Goal: Task Accomplishment & Management: Manage account settings

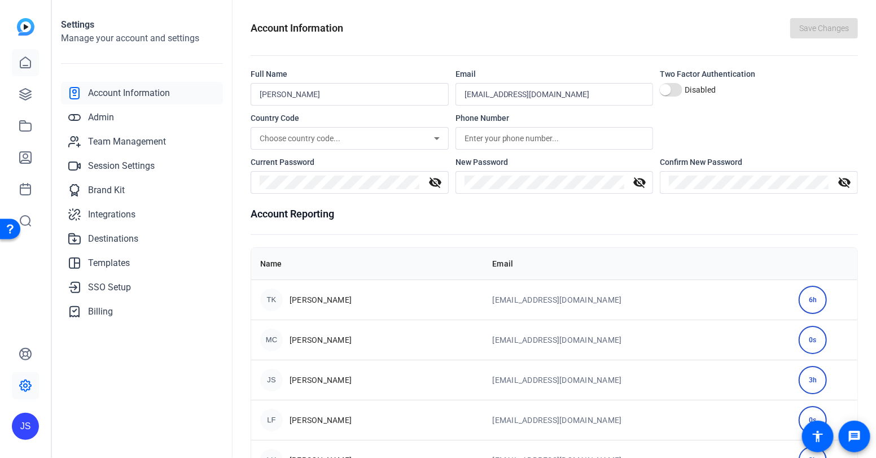
click at [20, 63] on icon at bounding box center [25, 62] width 10 height 11
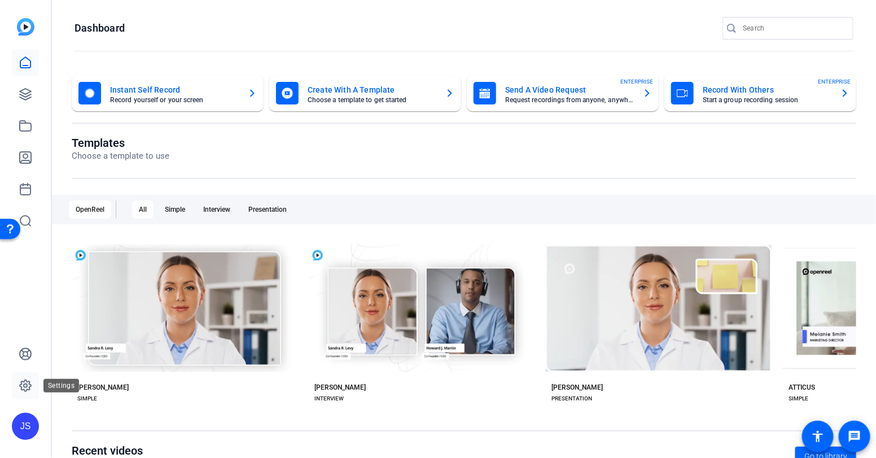
click at [25, 382] on icon at bounding box center [26, 386] width 14 height 14
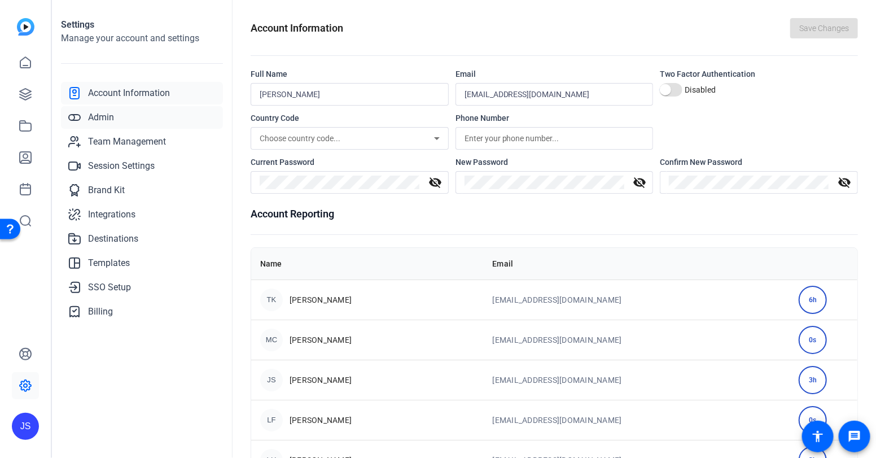
click at [108, 116] on span "Admin" at bounding box center [101, 118] width 26 height 14
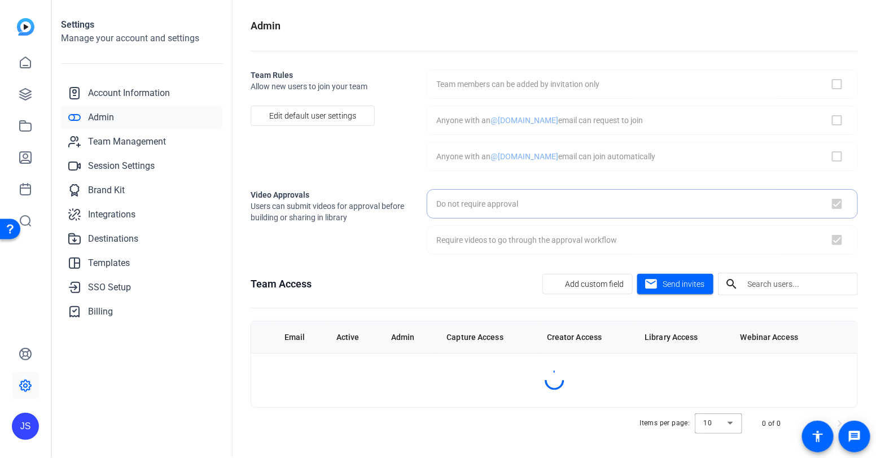
checkbox input "false"
checkbox input "true"
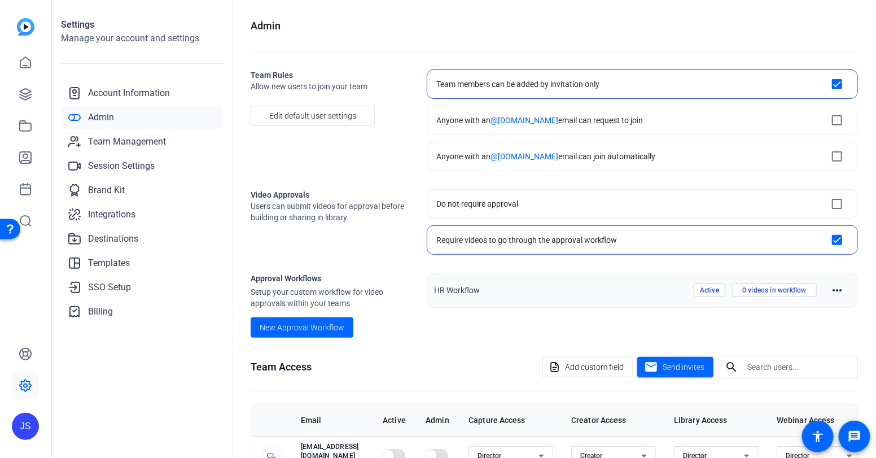
scroll to position [1, 0]
click at [117, 90] on span "Account Information" at bounding box center [129, 93] width 82 height 14
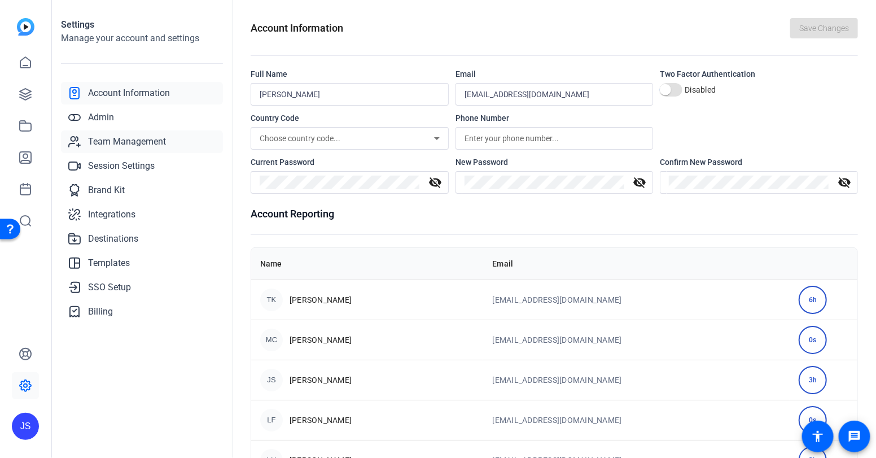
click at [111, 139] on span "Team Management" at bounding box center [127, 142] width 78 height 14
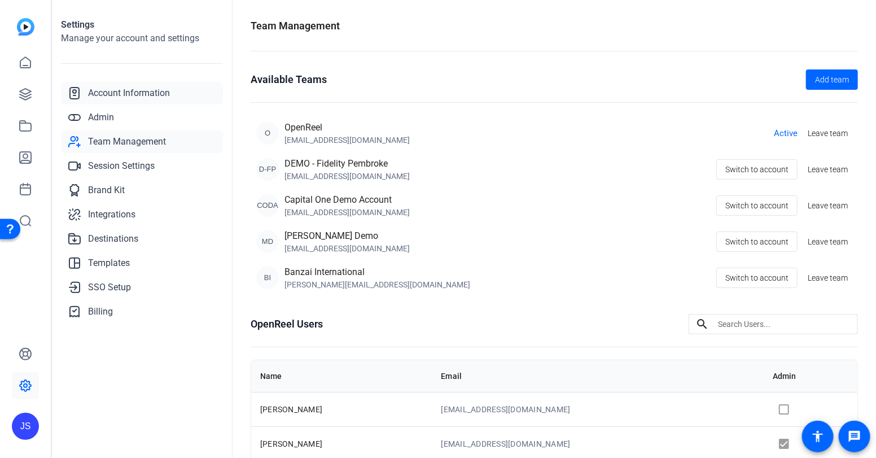
click at [131, 91] on span "Account Information" at bounding box center [129, 93] width 82 height 14
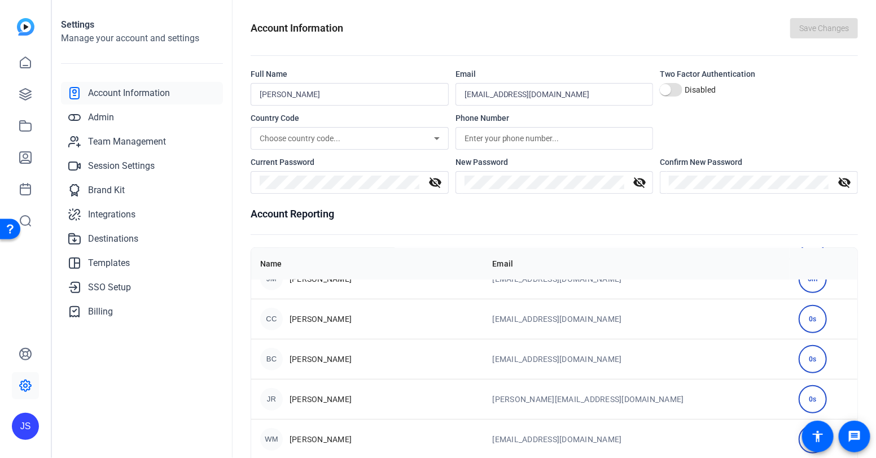
scroll to position [184, 0]
click at [108, 137] on span "Team Management" at bounding box center [127, 142] width 78 height 14
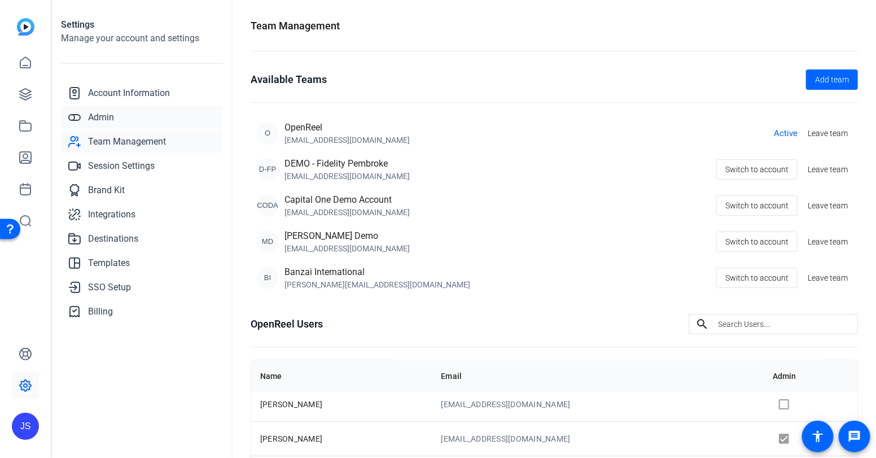
click at [106, 118] on span "Admin" at bounding box center [101, 118] width 26 height 14
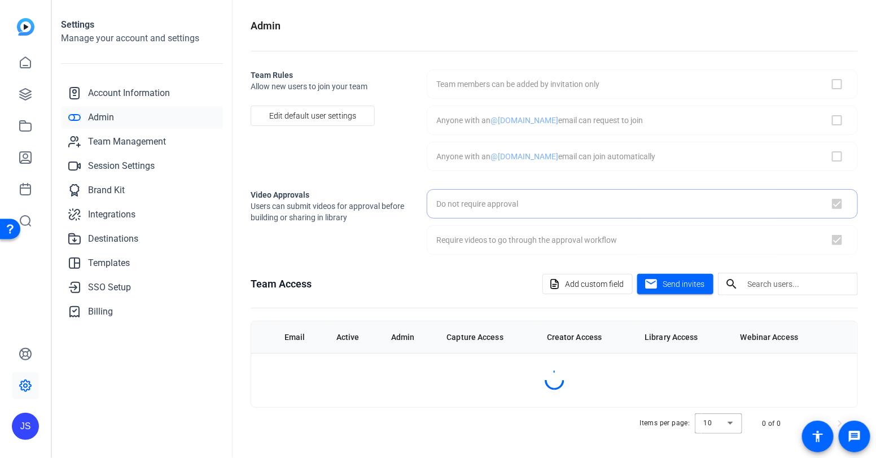
checkbox input "false"
checkbox input "true"
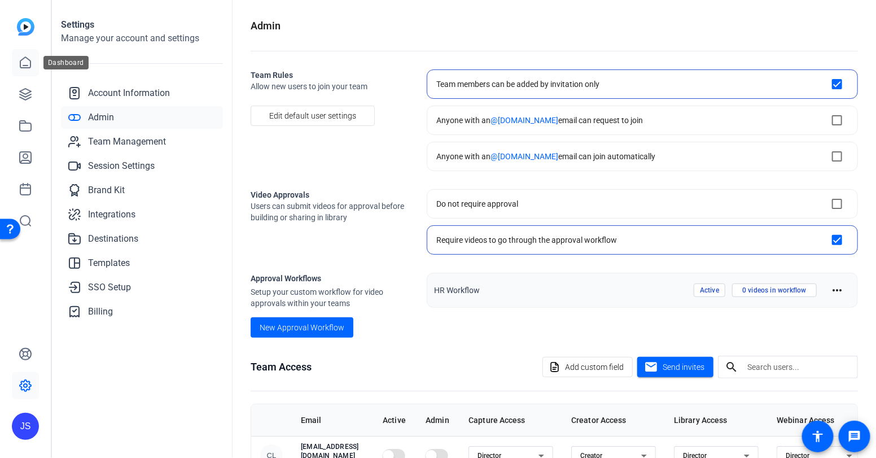
click at [27, 60] on icon at bounding box center [26, 63] width 14 height 14
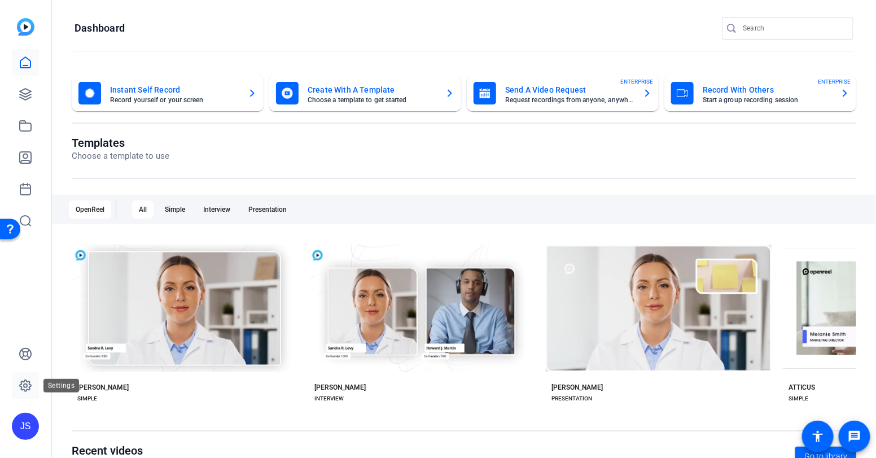
click at [30, 378] on link at bounding box center [25, 385] width 27 height 27
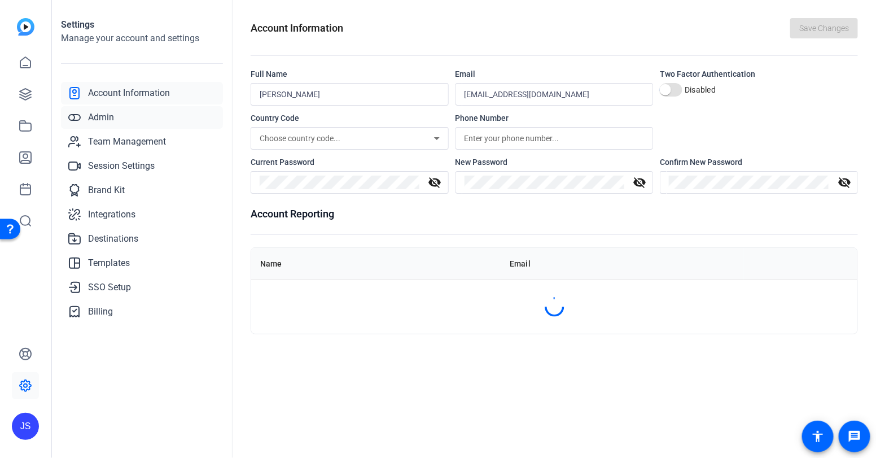
click at [106, 124] on link "Admin" at bounding box center [142, 117] width 162 height 23
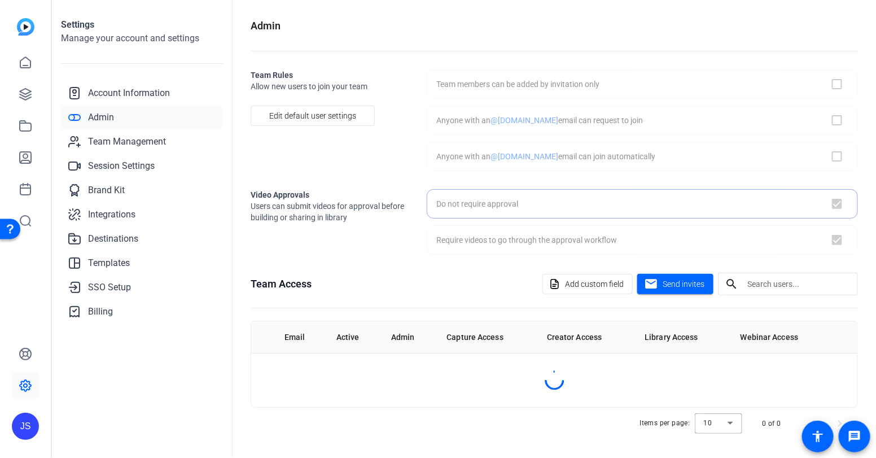
checkbox input "false"
checkbox input "true"
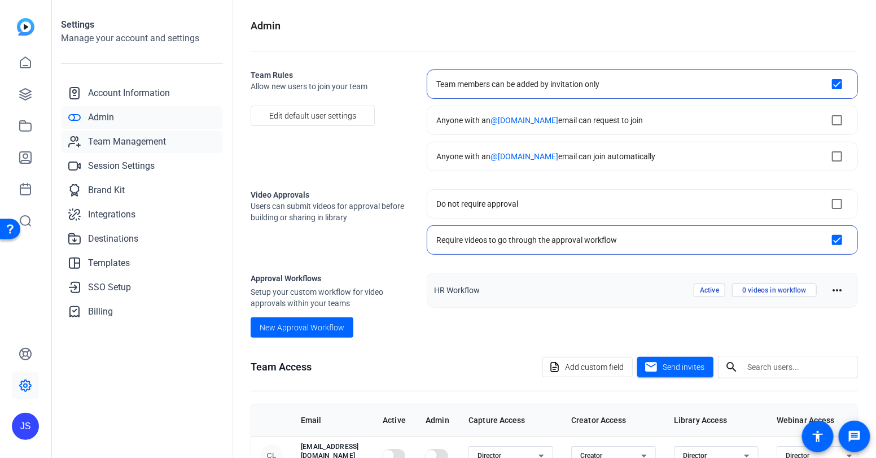
click at [108, 145] on span "Team Management" at bounding box center [127, 142] width 78 height 14
